Goal: Use online tool/utility: Utilize a website feature to perform a specific function

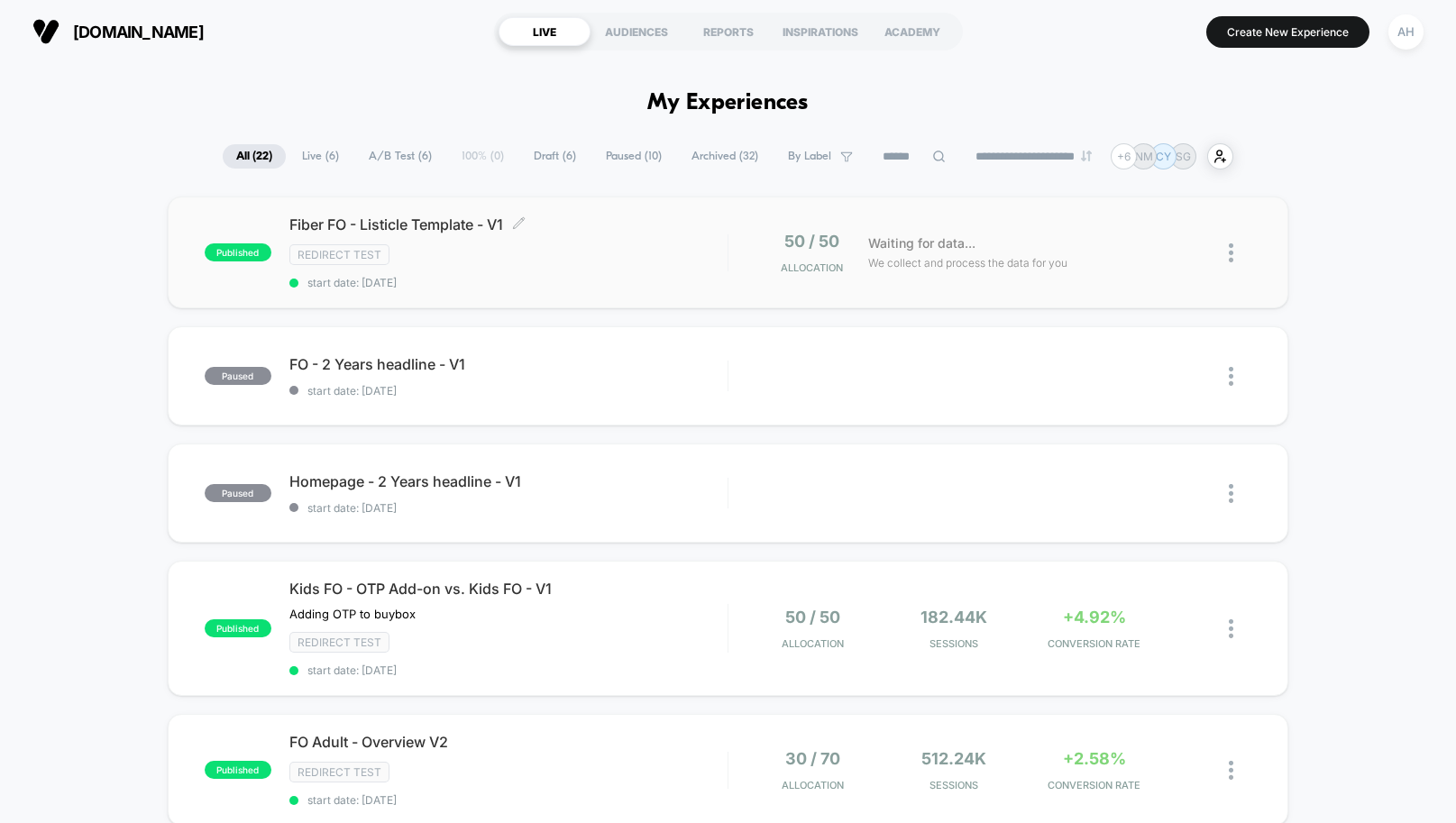
click at [601, 271] on div "Fiber FO - Listicle Template - V1 Click to edit experience details Click to edi…" at bounding box center [508, 252] width 438 height 73
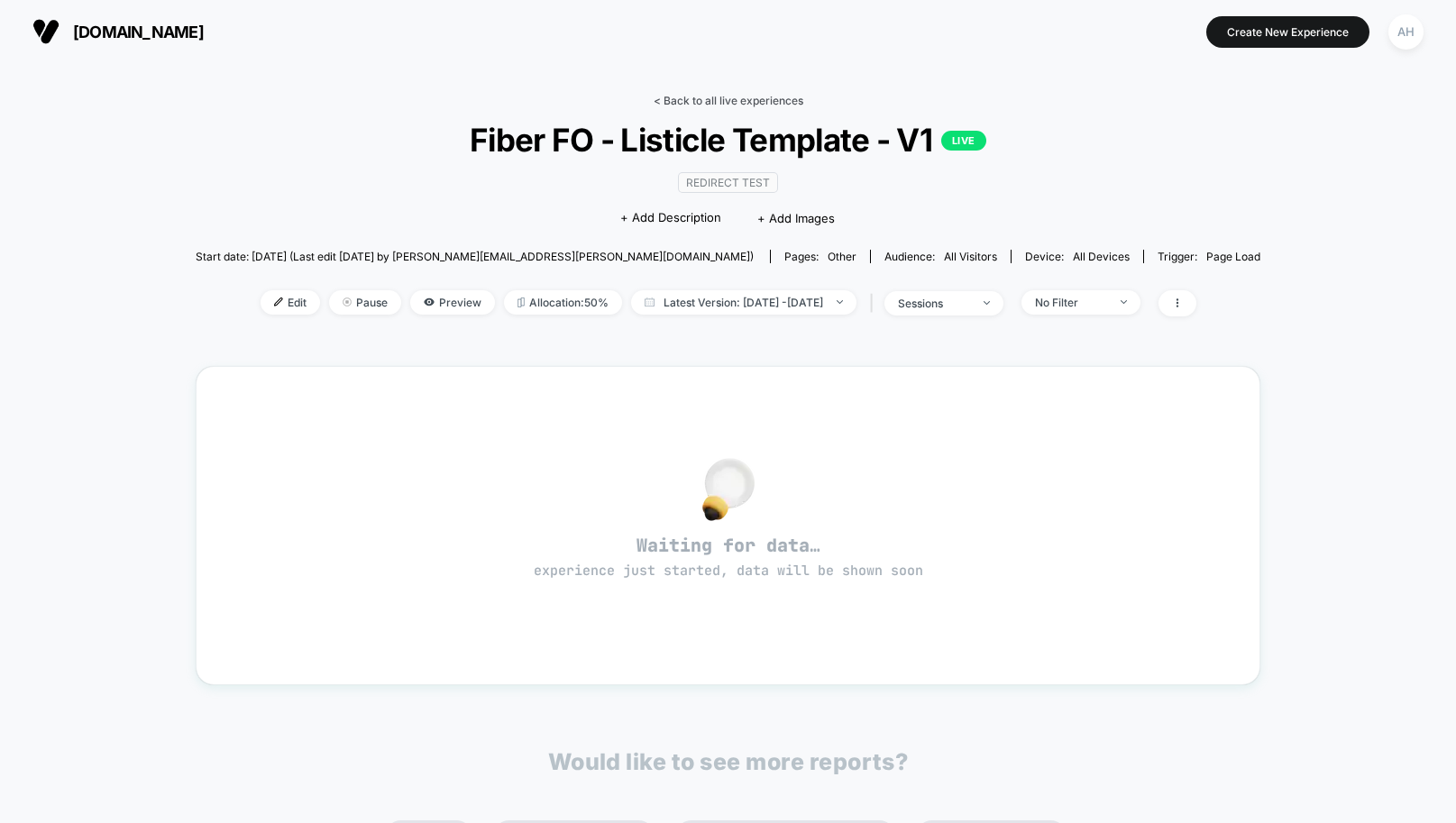
click at [751, 102] on link "< Back to all live experiences" at bounding box center [728, 101] width 150 height 14
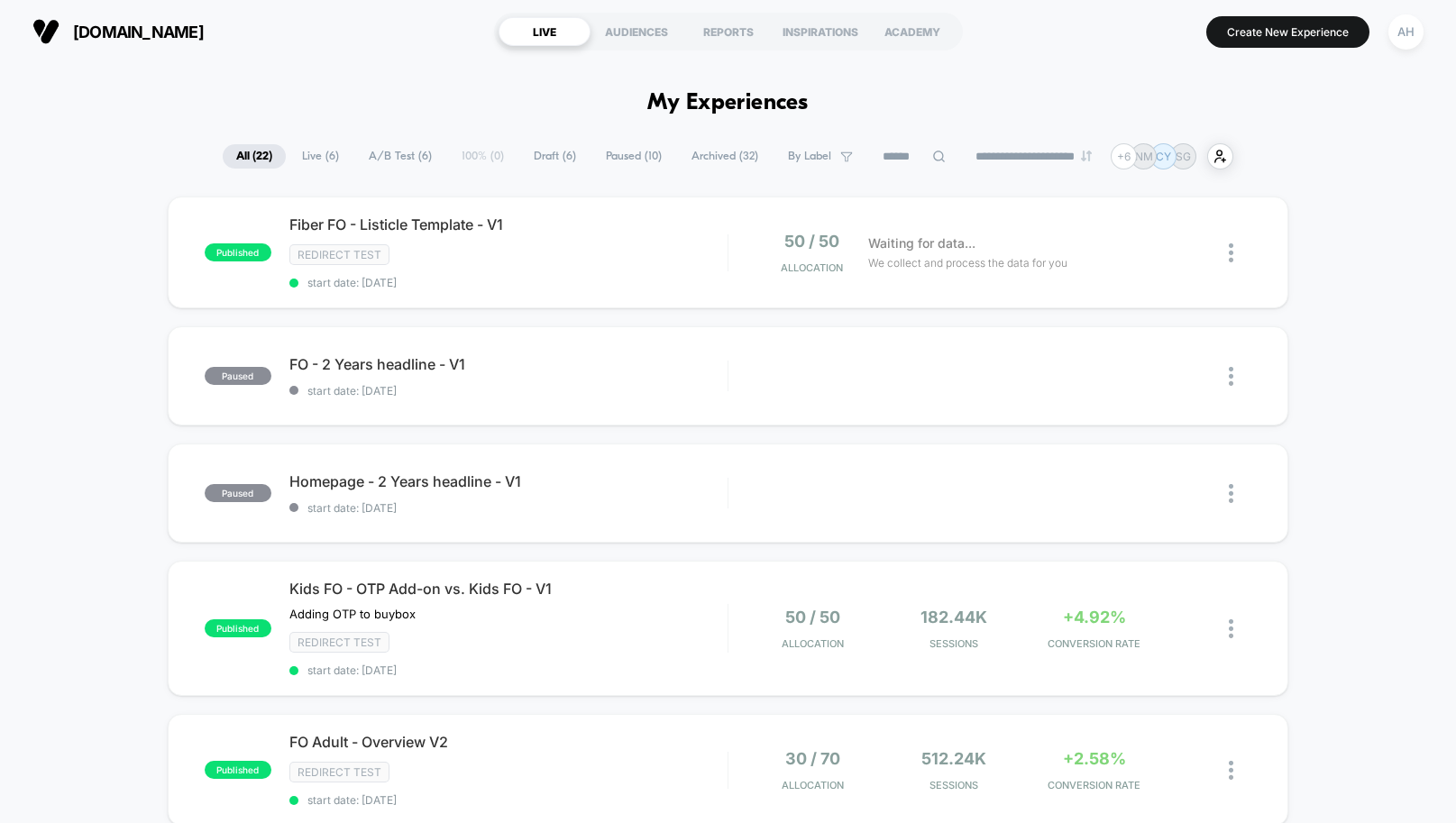
scroll to position [53, 0]
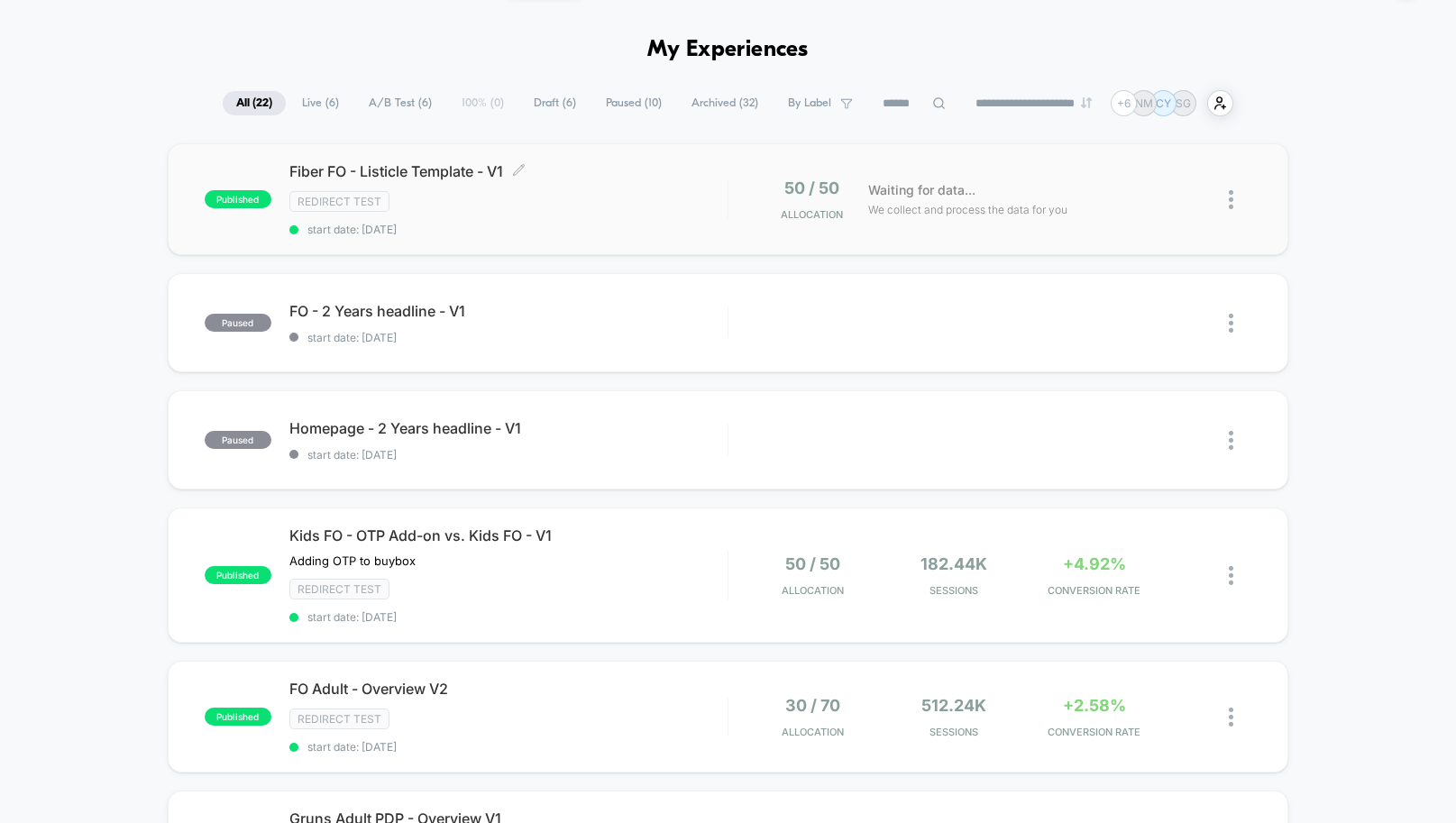
click at [613, 186] on div "Fiber FO - Listicle Template - V1 Click to edit experience details Click to edi…" at bounding box center [508, 199] width 438 height 73
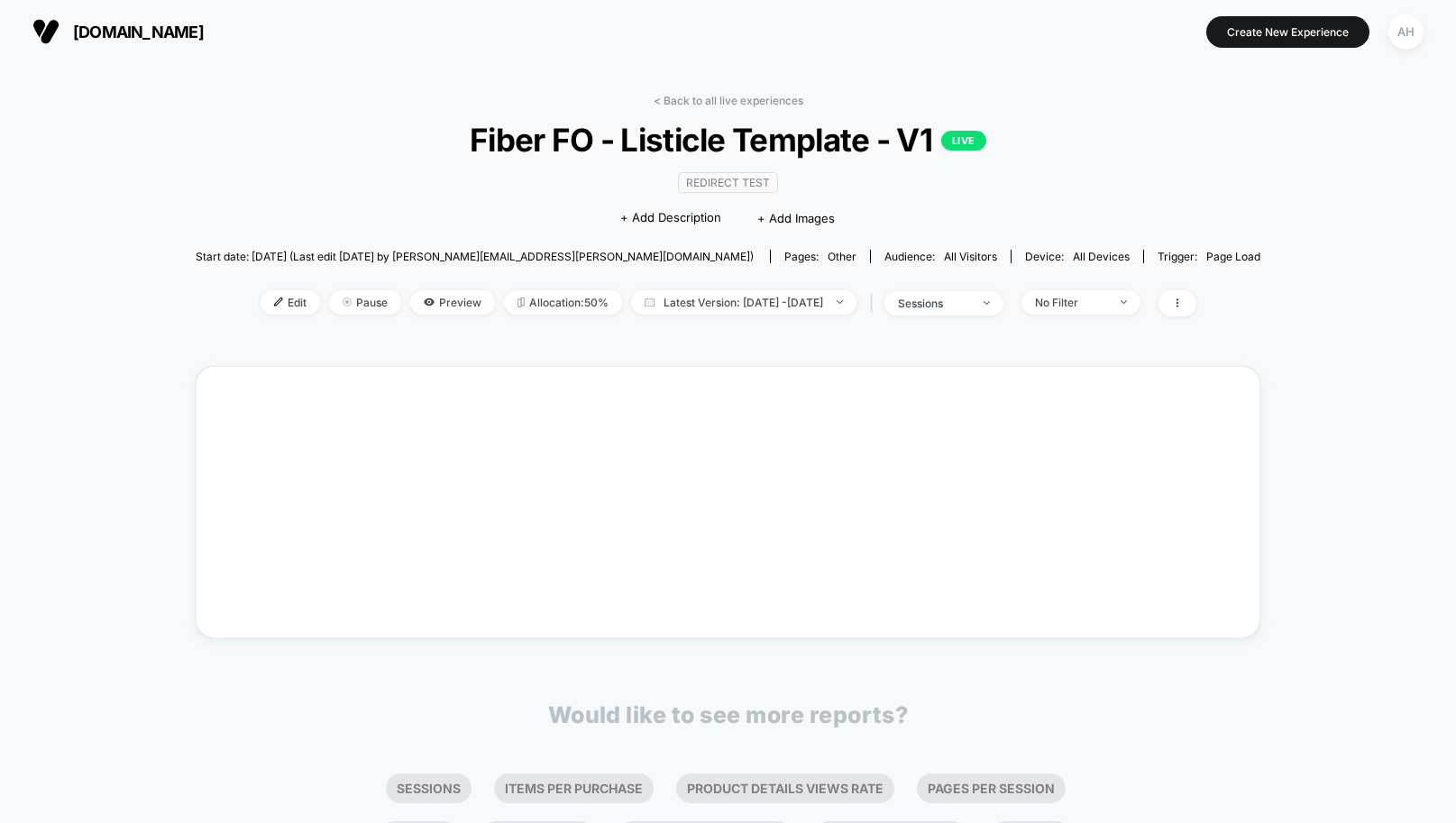
scroll to position [186, 0]
